Goal: Information Seeking & Learning: Find specific fact

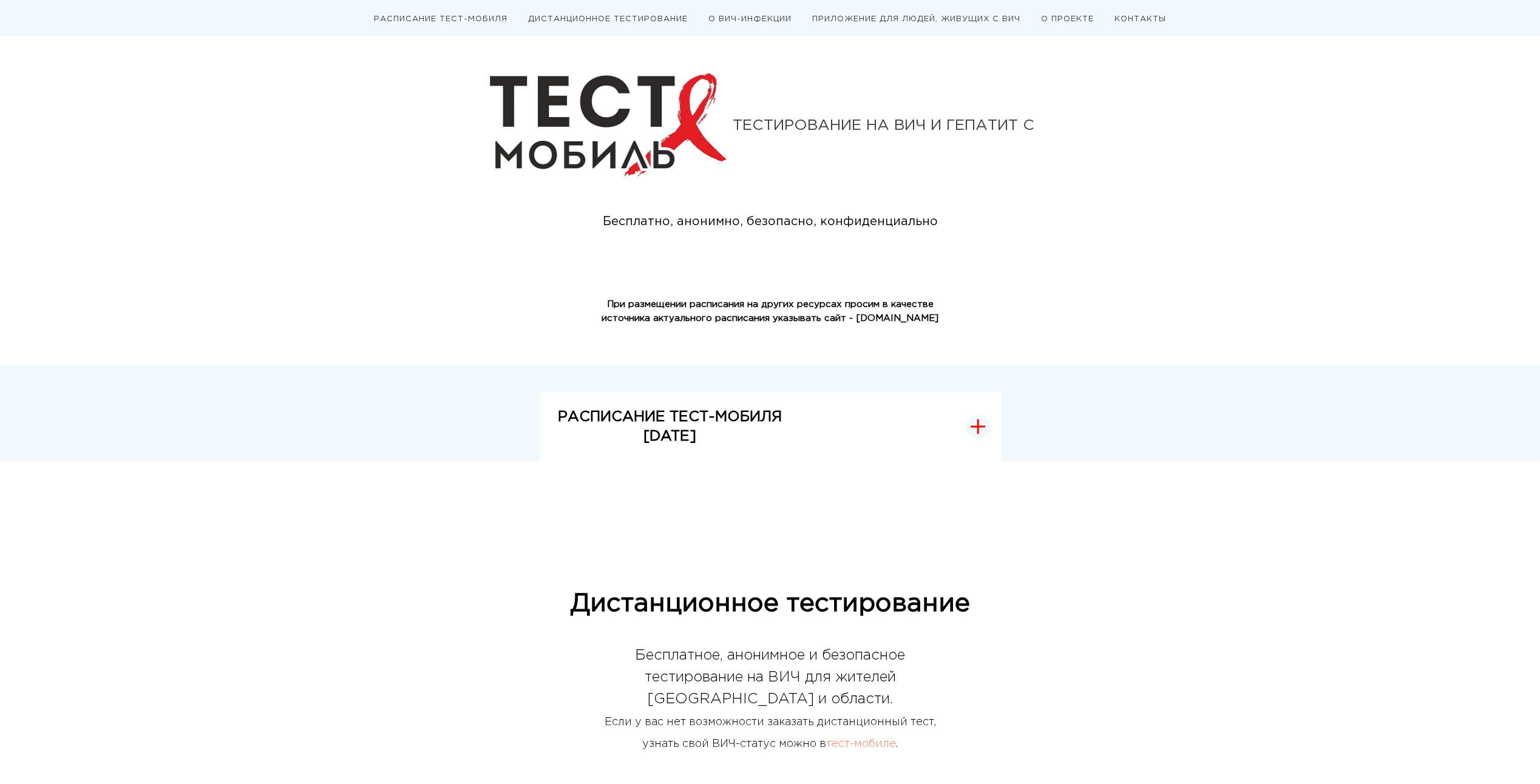
click at [902, 420] on button "РАСПИСАНИЕ ТЕСТ-МОБИЛЯ [DATE]" at bounding box center [770, 427] width 461 height 70
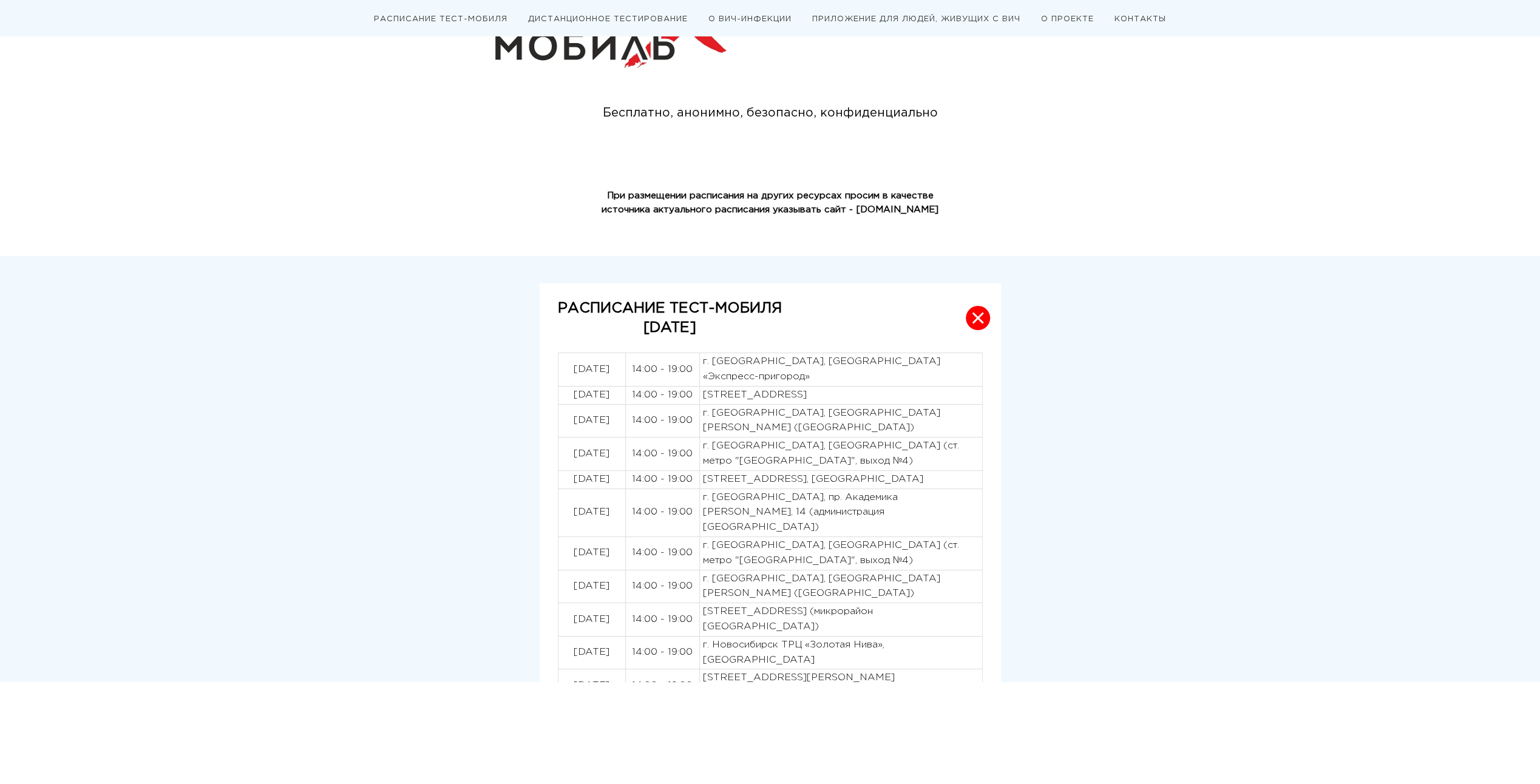
scroll to position [182, 0]
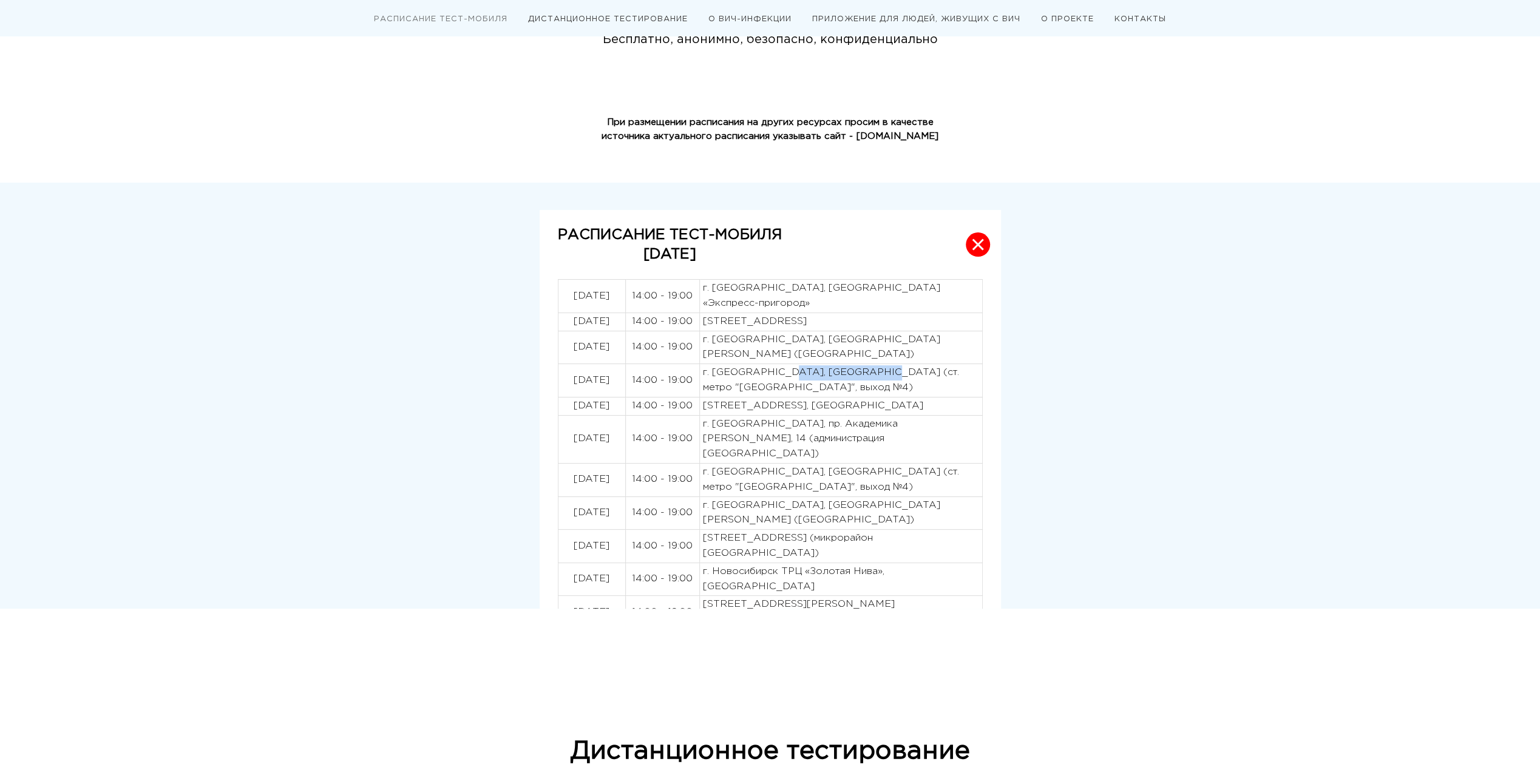
drag, startPoint x: 879, startPoint y: 353, endPoint x: 786, endPoint y: 357, distance: 93.1
click at [786, 366] on p "г. [GEOGRAPHIC_DATA], [GEOGRAPHIC_DATA] (ст. метро "[GEOGRAPHIC_DATA]", выход №…" at bounding box center [841, 380] width 276 height 31
copy p "Театральный сквер"
drag, startPoint x: 789, startPoint y: 402, endPoint x: 703, endPoint y: 409, distance: 86.3
click at [703, 409] on p "[STREET_ADDRESS], [GEOGRAPHIC_DATA]" at bounding box center [841, 406] width 276 height 15
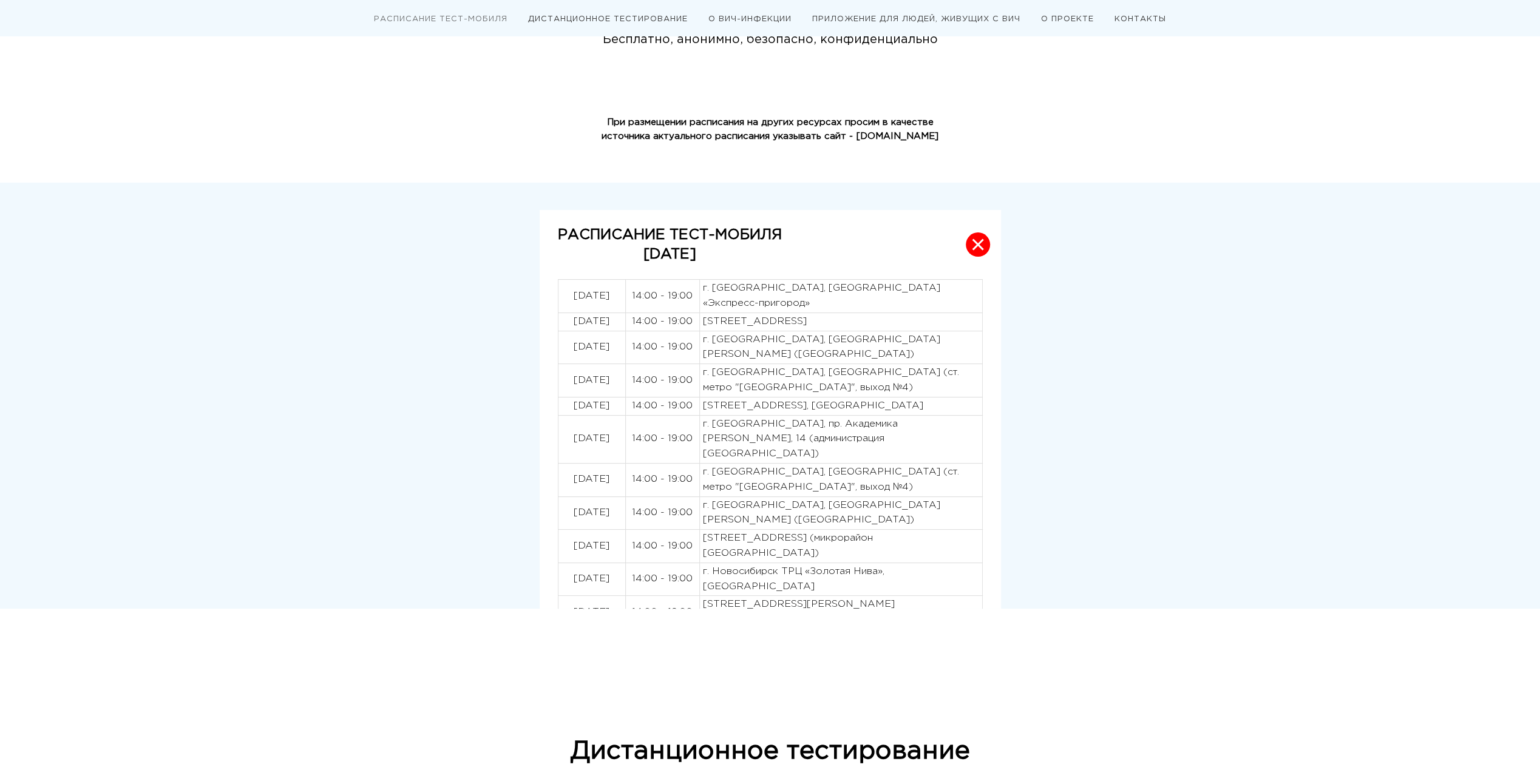
drag, startPoint x: 703, startPoint y: 409, endPoint x: 881, endPoint y: 392, distance: 178.8
click at [881, 398] on p "[STREET_ADDRESS], [GEOGRAPHIC_DATA]" at bounding box center [841, 406] width 276 height 15
drag, startPoint x: 923, startPoint y: 386, endPoint x: 835, endPoint y: 387, distance: 88.0
click at [835, 398] on p "[STREET_ADDRESS], [GEOGRAPHIC_DATA]" at bounding box center [841, 406] width 276 height 15
copy p "Дзержинского 2/2"
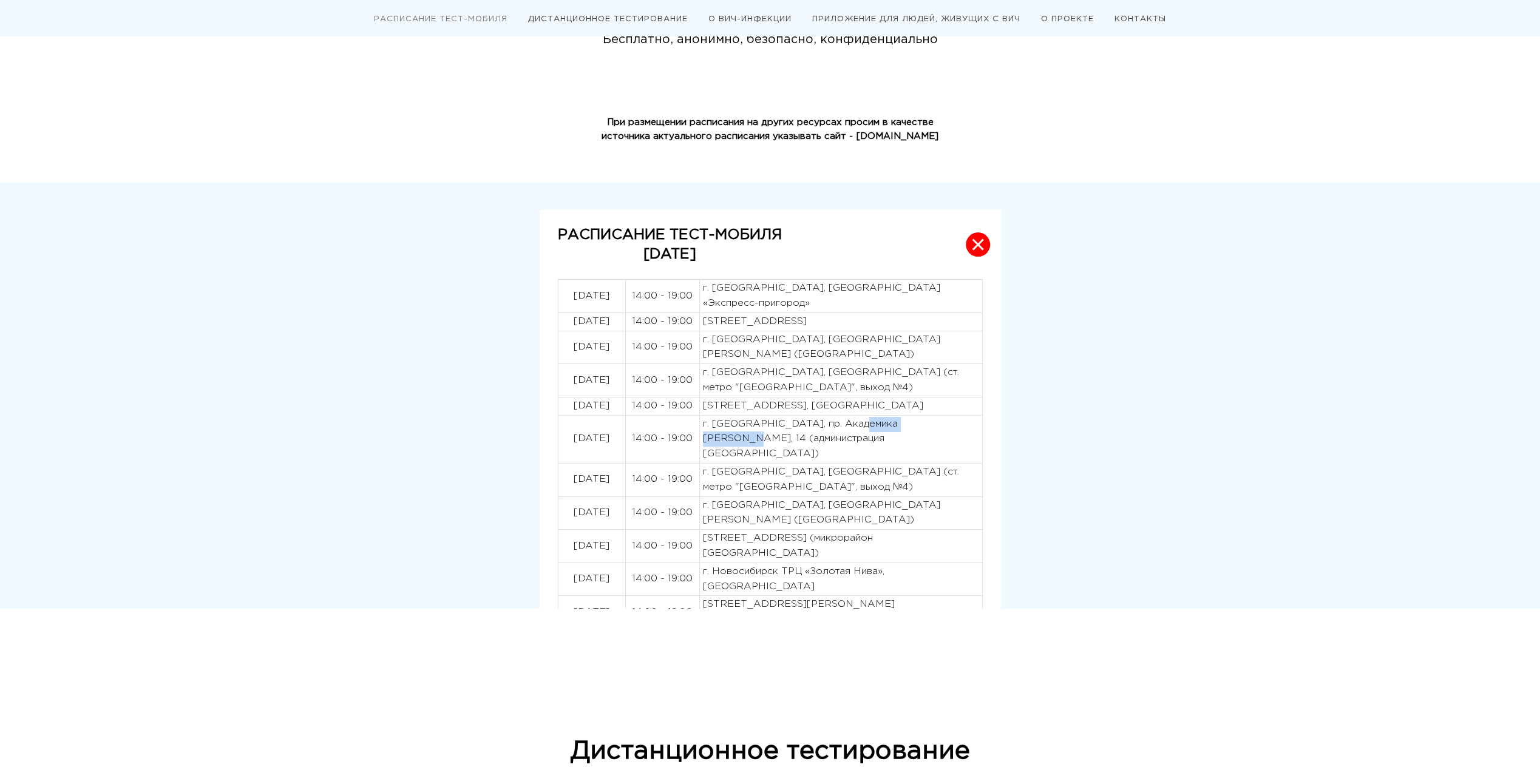
drag, startPoint x: 936, startPoint y: 424, endPoint x: 862, endPoint y: 425, distance: 74.0
click at [862, 425] on p "г. [GEOGRAPHIC_DATA], пр. Академика [PERSON_NAME], 14 (администрация [GEOGRAPHI…" at bounding box center [841, 439] width 276 height 45
copy p "[PERSON_NAME], 14"
drag, startPoint x: 858, startPoint y: 471, endPoint x: 811, endPoint y: 460, distance: 48.3
click at [811, 465] on p "г. [GEOGRAPHIC_DATA], [GEOGRAPHIC_DATA] (ст. метро "[GEOGRAPHIC_DATA]", выход №…" at bounding box center [841, 479] width 276 height 31
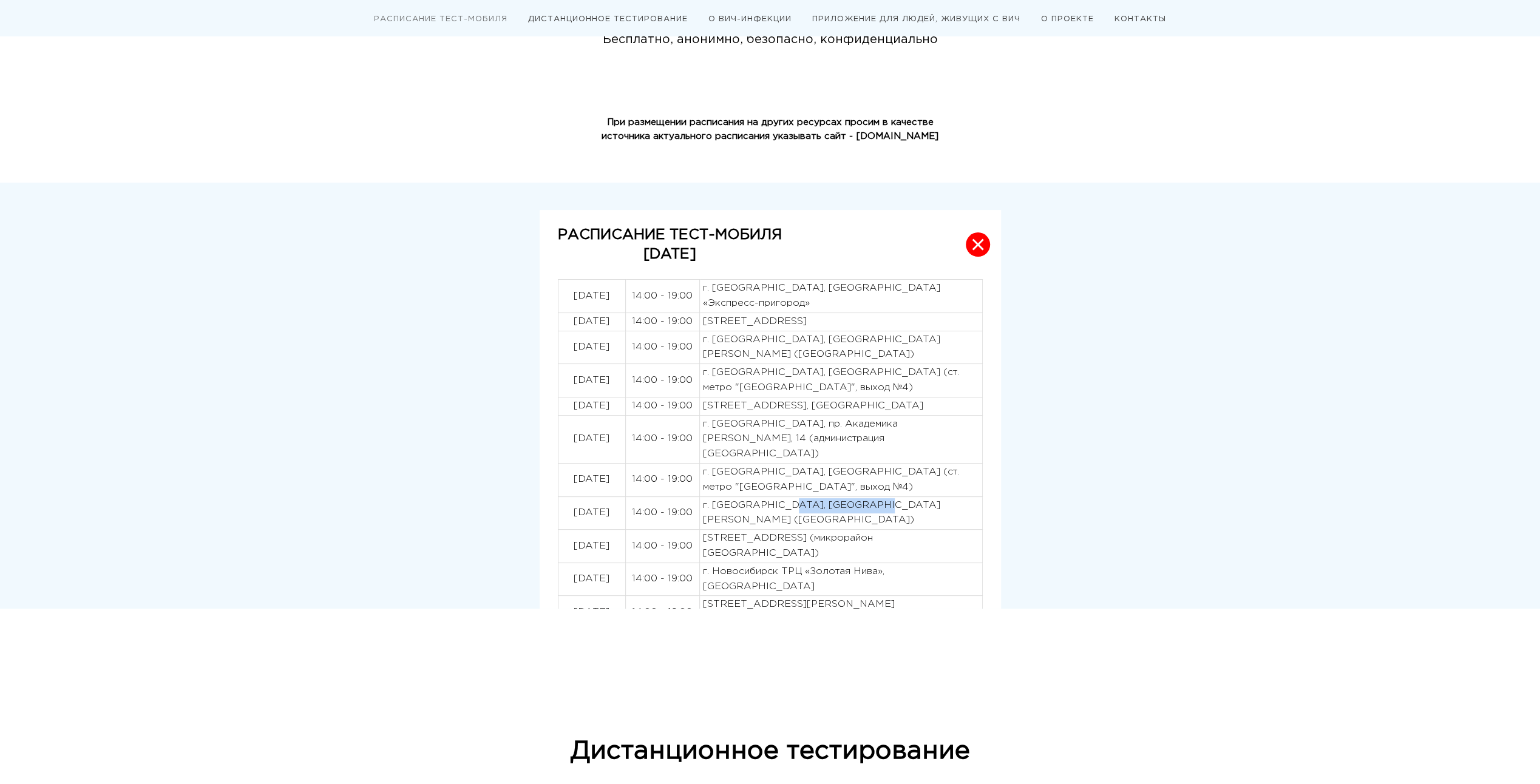
drag, startPoint x: 880, startPoint y: 487, endPoint x: 786, endPoint y: 484, distance: 94.0
click at [786, 498] on p "г. [GEOGRAPHIC_DATA], [GEOGRAPHIC_DATA][PERSON_NAME] ([GEOGRAPHIC_DATA])" at bounding box center [841, 513] width 276 height 31
copy p "Площадь [PERSON_NAME]"
drag, startPoint x: 878, startPoint y: 538, endPoint x: 811, endPoint y: 533, distance: 67.2
click at [811, 564] on p "г. Новосибирск ТРЦ «Золотая Нива», [GEOGRAPHIC_DATA]" at bounding box center [841, 579] width 276 height 31
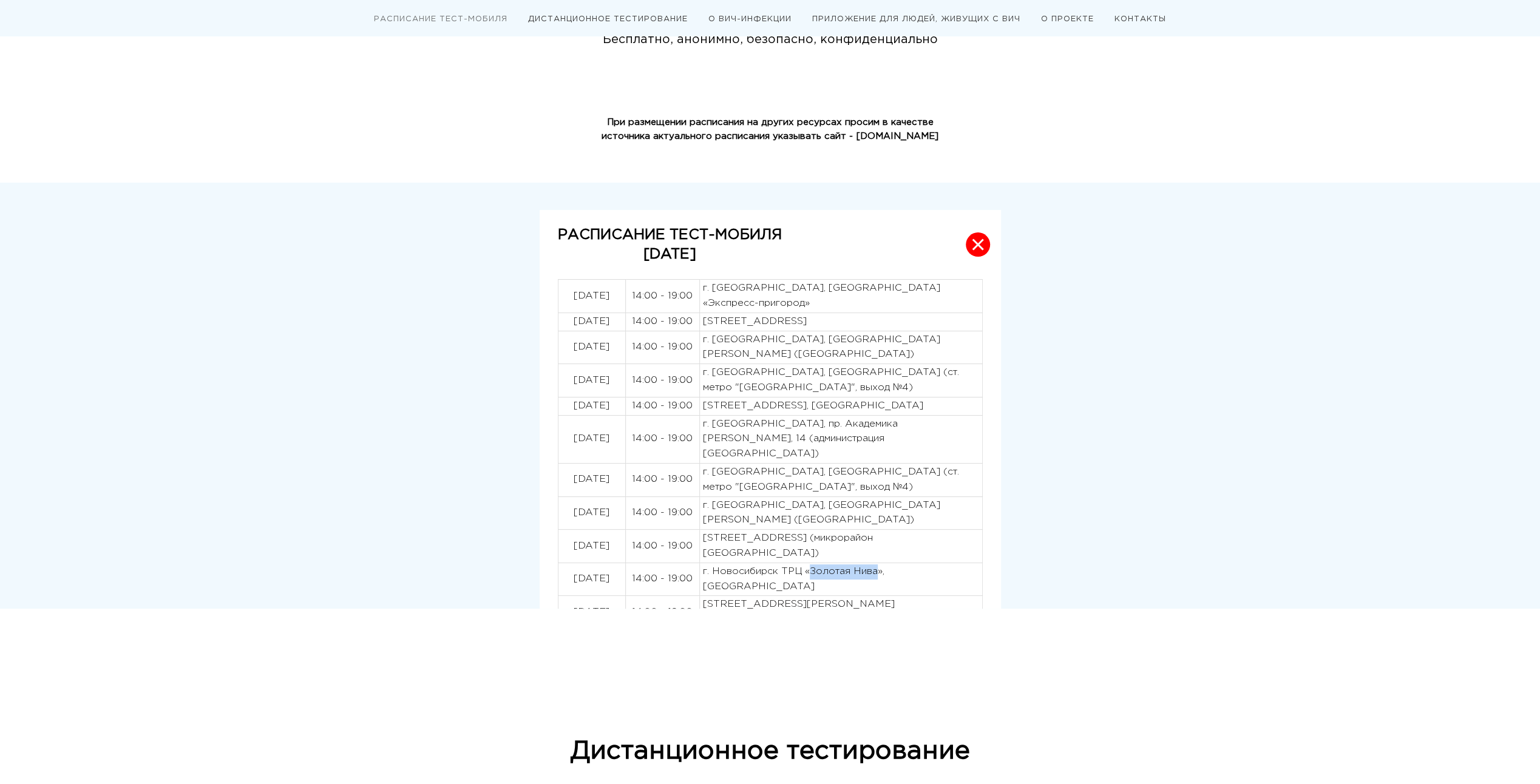
copy p "Золотая Нива"
drag, startPoint x: 880, startPoint y: 574, endPoint x: 784, endPoint y: 572, distance: 96.0
click at [784, 597] on p "[STREET_ADDRESS][PERSON_NAME][PERSON_NAME]" at bounding box center [841, 612] width 276 height 31
copy p "[GEOGRAPHIC_DATA][PERSON_NAME]"
